Goal: Share content: Share content

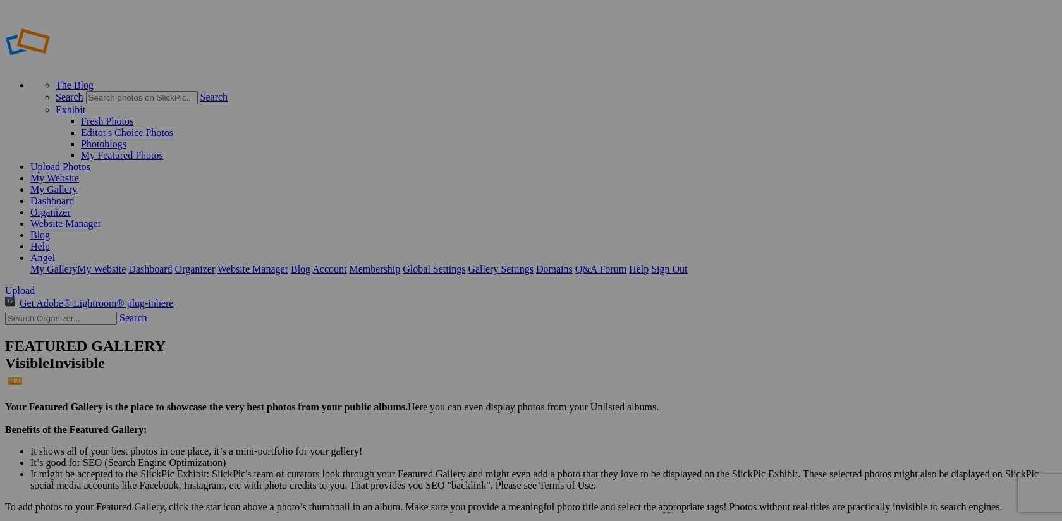
type input "2025 Scavenger [PERSON_NAME] Personal Folders"
click at [71, 207] on link "Organizer" at bounding box center [50, 212] width 40 height 11
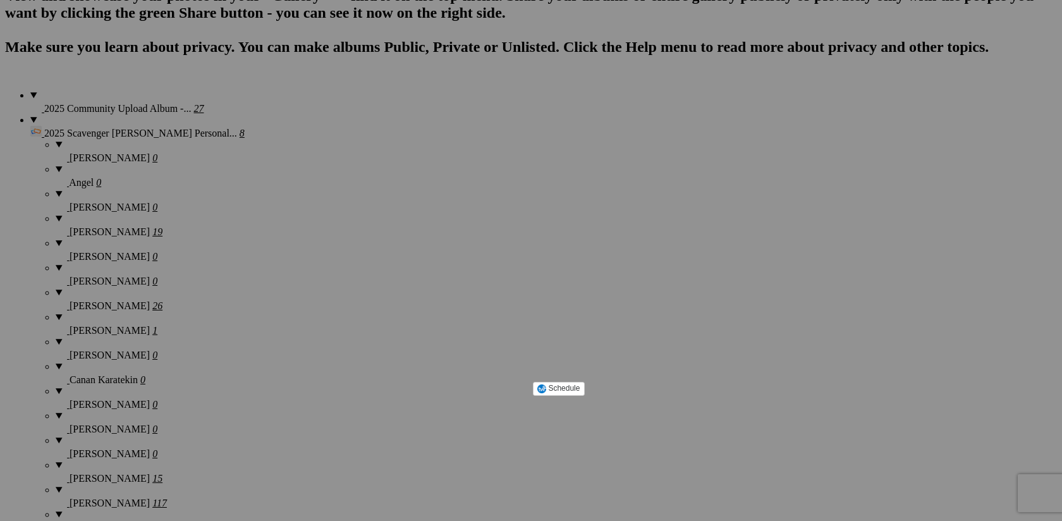
scroll to position [913, 0]
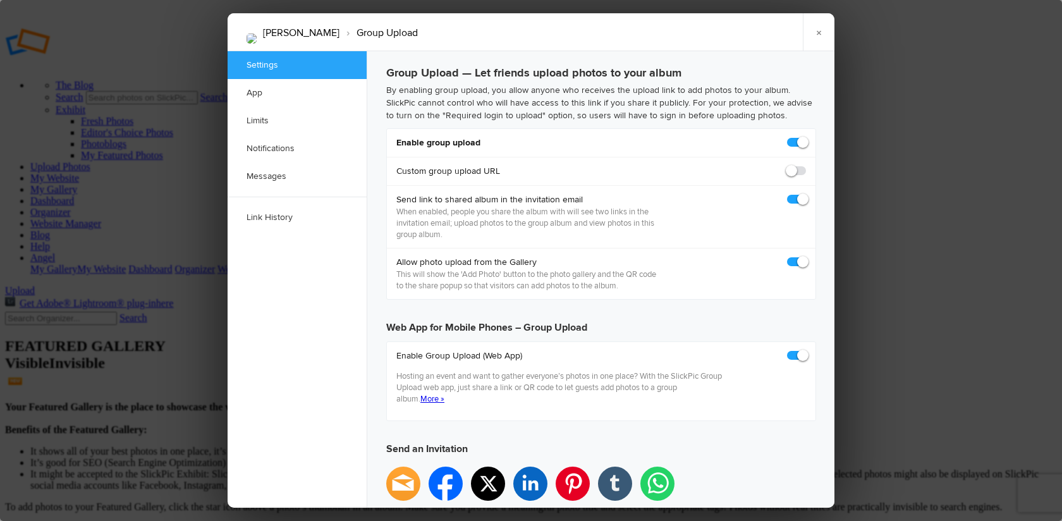
checkbox input "true"
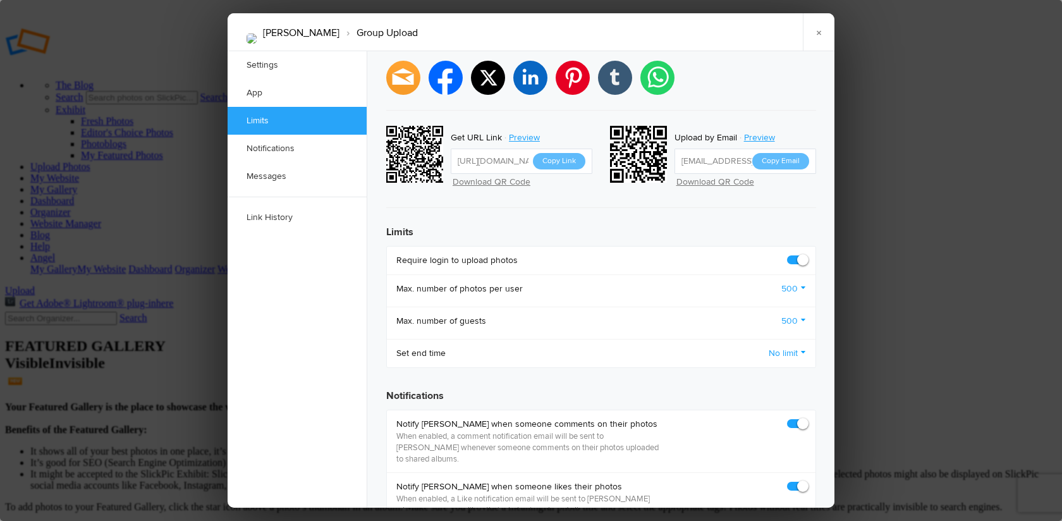
scroll to position [362, 0]
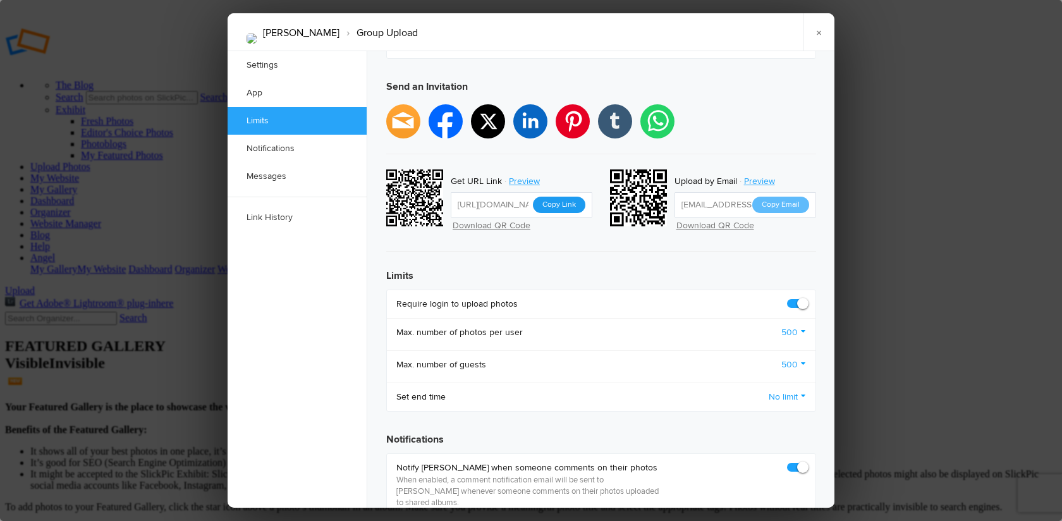
click at [558, 197] on button "Copy Link" at bounding box center [559, 205] width 52 height 16
click at [819, 34] on link "×" at bounding box center [819, 32] width 32 height 38
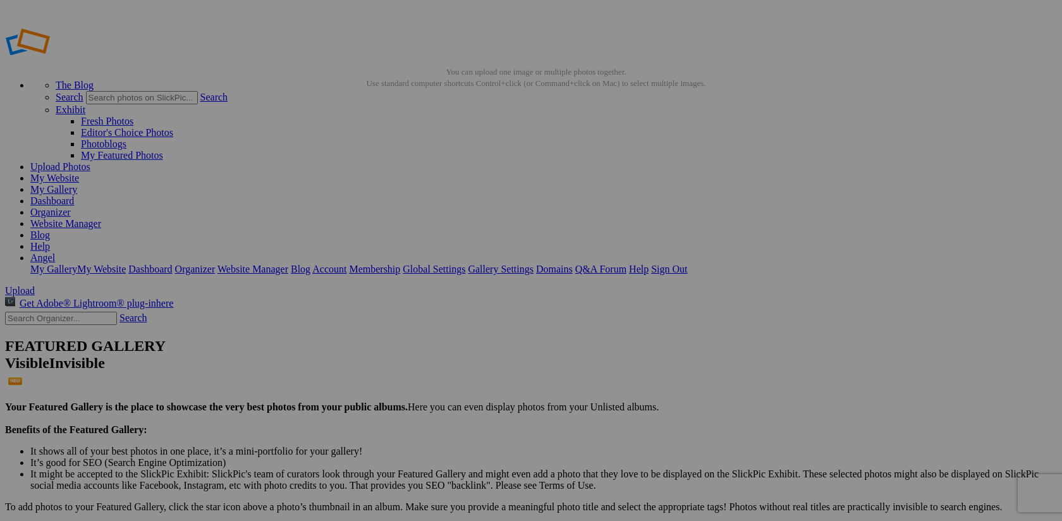
click at [71, 207] on link "Organizer" at bounding box center [50, 212] width 40 height 11
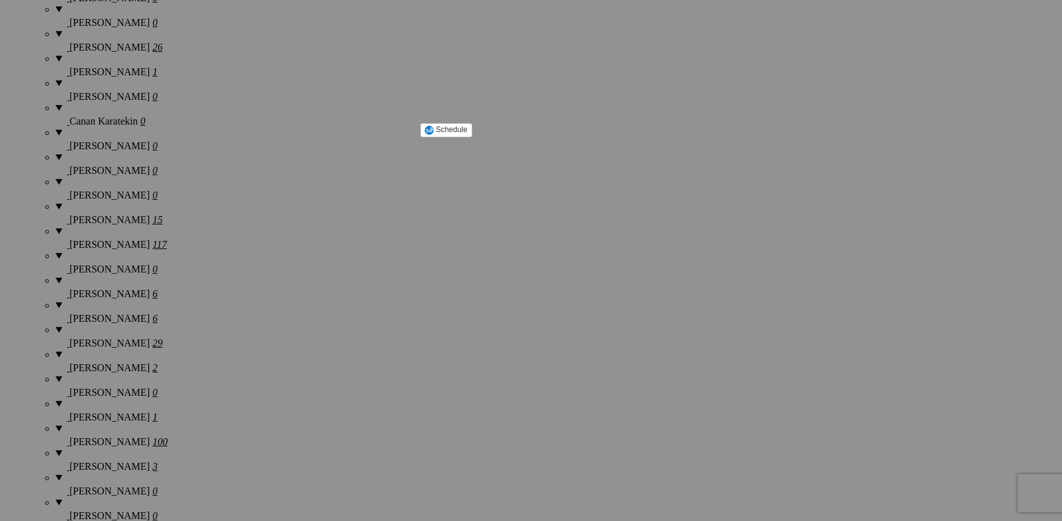
scroll to position [1171, 0]
